Goal: Navigation & Orientation: Find specific page/section

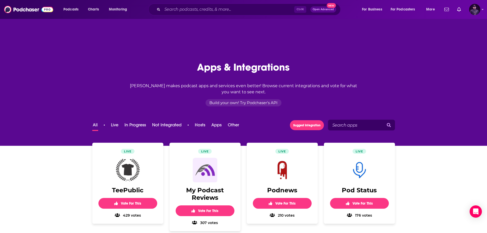
click at [479, 8] on img "Logged in as tersh" at bounding box center [474, 9] width 11 height 11
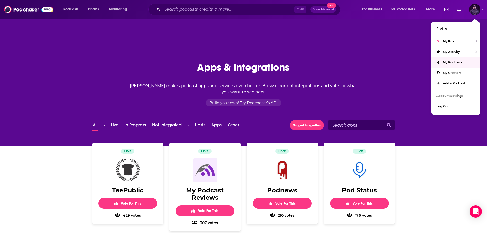
click at [456, 61] on span "My Podcasts" at bounding box center [453, 62] width 20 height 4
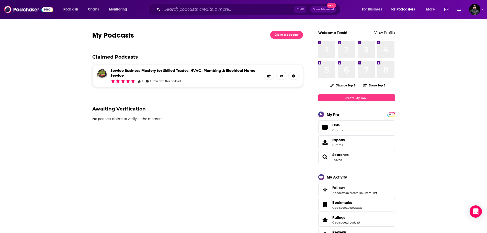
click at [160, 70] on link "Service Business Mastery for Skilled Trades: HVAC, Plumbing & Electrical Home S…" at bounding box center [185, 73] width 151 height 10
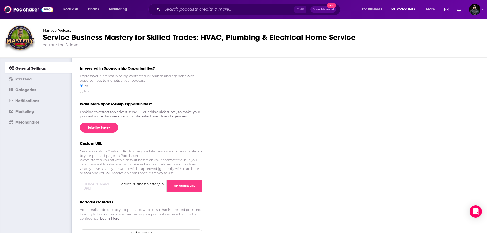
click at [39, 79] on link "RSS Feed" at bounding box center [38, 78] width 67 height 11
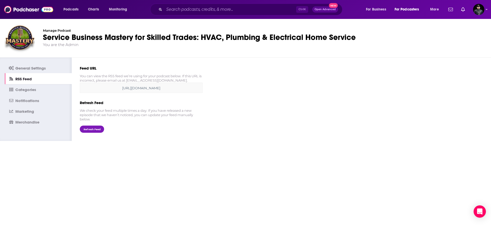
click at [37, 89] on link "Categories" at bounding box center [38, 89] width 67 height 11
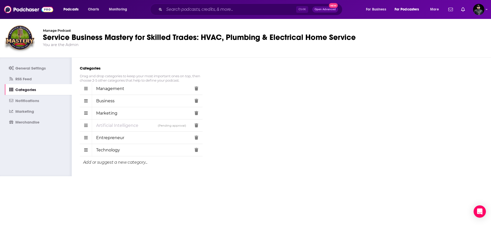
click at [38, 98] on span "Notifications" at bounding box center [27, 100] width 24 height 5
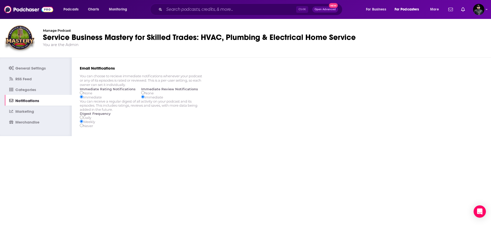
click at [37, 111] on link "Marketing" at bounding box center [38, 111] width 67 height 11
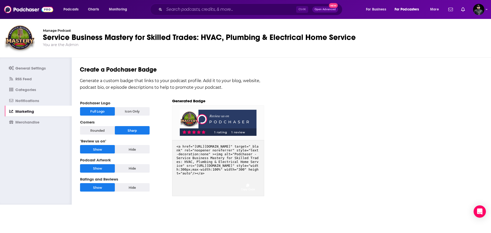
click at [41, 120] on link "Merchandise" at bounding box center [38, 121] width 67 height 11
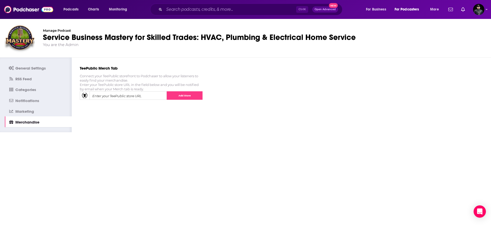
click at [41, 67] on span "General Settings" at bounding box center [30, 68] width 30 height 5
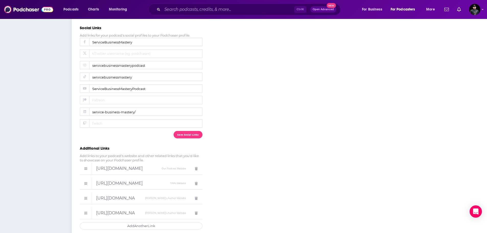
scroll to position [218, 0]
click at [143, 166] on span "[URL][DOMAIN_NAME]" at bounding box center [119, 168] width 47 height 5
click at [136, 170] on div "[URL][DOMAIN_NAME] Our Podcast Website [URL][DOMAIN_NAME] TAPs Website [URL][DO…" at bounding box center [141, 190] width 123 height 57
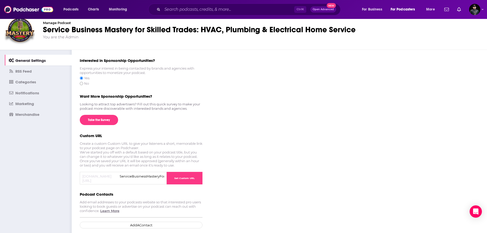
scroll to position [0, 0]
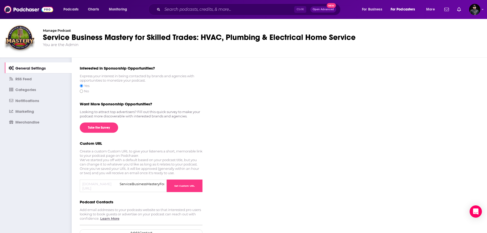
click at [64, 36] on link "Service Business Mastery for Skilled Trades: HVAC, Plumbing & Electrical Home S…" at bounding box center [199, 37] width 313 height 10
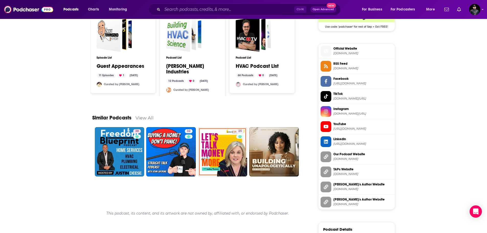
scroll to position [512, 0]
